Goal: Find specific page/section: Find specific page/section

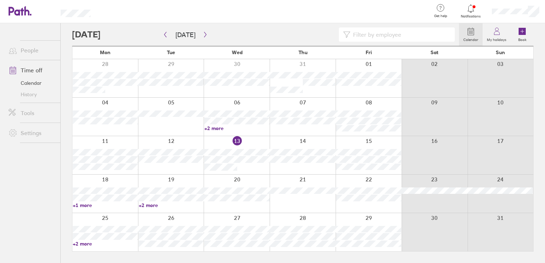
click at [79, 206] on link "+1 more" at bounding box center [105, 205] width 65 height 6
click at [149, 207] on link "+2 more" at bounding box center [171, 205] width 65 height 6
click at [150, 205] on link "+2 more" at bounding box center [171, 205] width 65 height 6
click at [84, 205] on link "+1 more" at bounding box center [105, 205] width 65 height 6
click at [84, 204] on link "+1 more" at bounding box center [105, 205] width 65 height 6
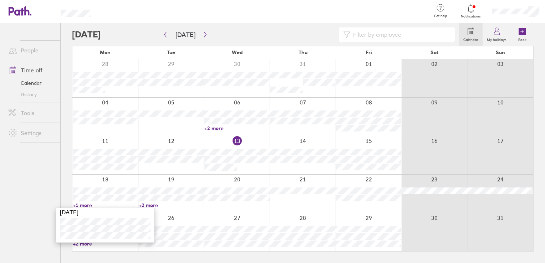
click at [149, 204] on link "+2 more" at bounding box center [171, 205] width 65 height 6
